Goal: Navigation & Orientation: Find specific page/section

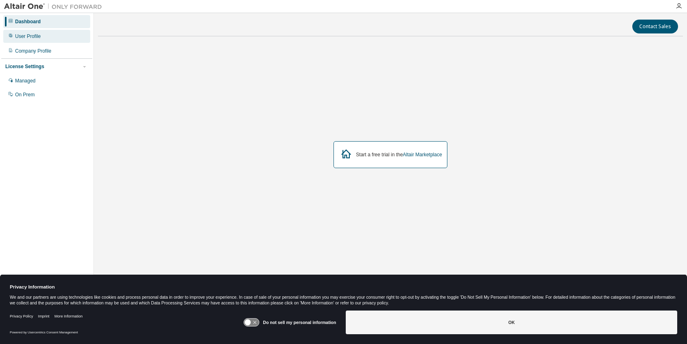
click at [74, 33] on div "User Profile" at bounding box center [46, 36] width 87 height 13
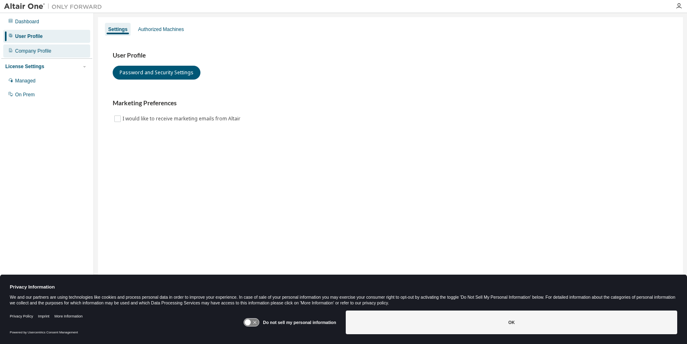
click at [60, 53] on div "Company Profile" at bounding box center [46, 51] width 87 height 13
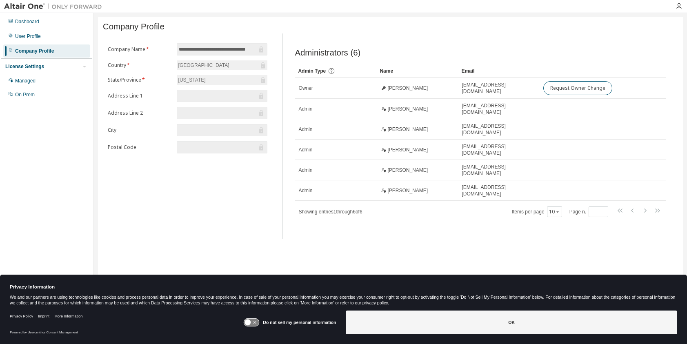
click at [60, 43] on div "Dashboard User Profile Company Profile License Settings Managed On Prem" at bounding box center [46, 58] width 91 height 88
click at [44, 34] on div "User Profile" at bounding box center [46, 36] width 87 height 13
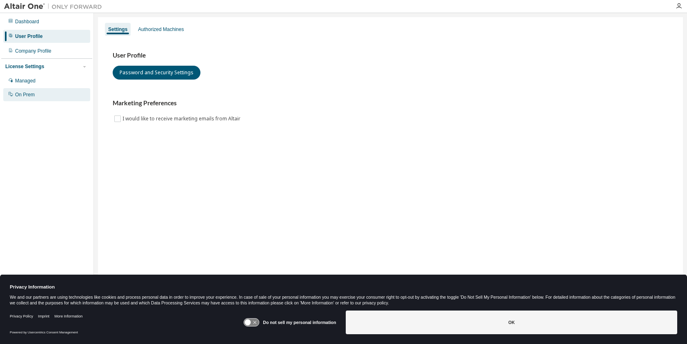
click at [42, 92] on div "On Prem" at bounding box center [46, 94] width 87 height 13
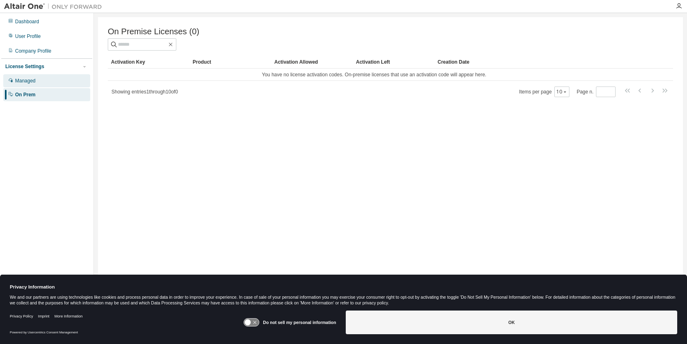
click at [42, 83] on div "Managed" at bounding box center [46, 80] width 87 height 13
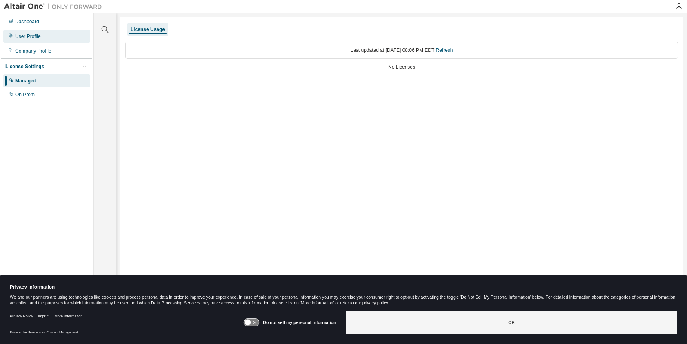
click at [45, 34] on div "User Profile" at bounding box center [46, 36] width 87 height 13
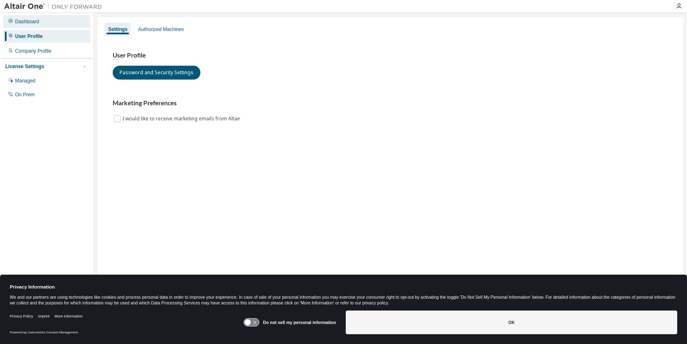
click at [45, 26] on div "Dashboard" at bounding box center [46, 21] width 87 height 13
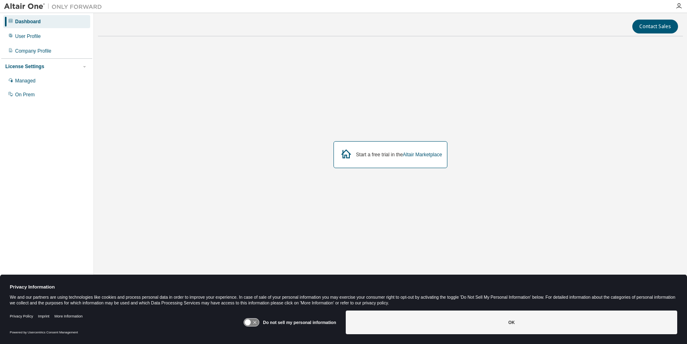
click at [682, 2] on div at bounding box center [679, 6] width 16 height 12
click at [682, 4] on div at bounding box center [679, 6] width 16 height 7
click at [680, 4] on icon "button" at bounding box center [679, 6] width 7 height 7
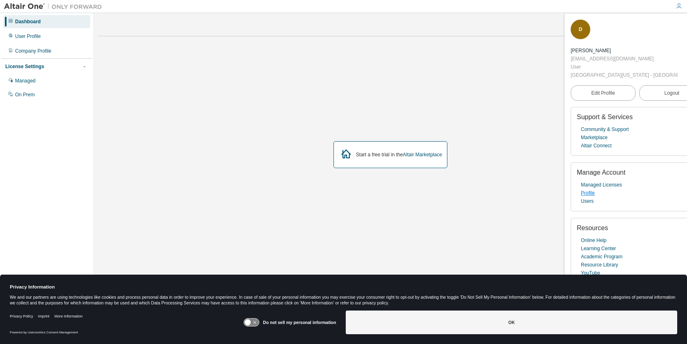
click at [584, 189] on link "Profile" at bounding box center [588, 193] width 14 height 8
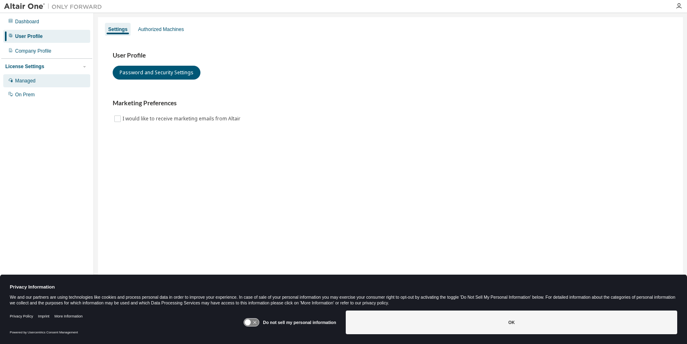
click at [43, 81] on div "Managed" at bounding box center [46, 80] width 87 height 13
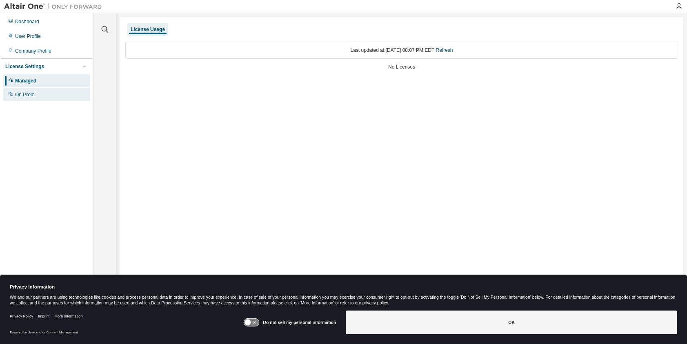
click at [41, 91] on div "On Prem" at bounding box center [46, 94] width 87 height 13
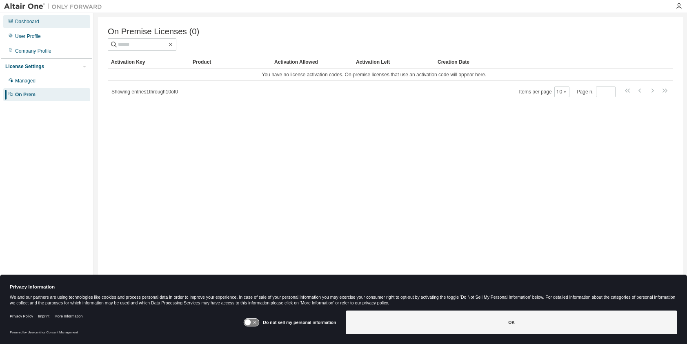
click at [42, 20] on div "Dashboard" at bounding box center [46, 21] width 87 height 13
